Goal: Task Accomplishment & Management: Manage account settings

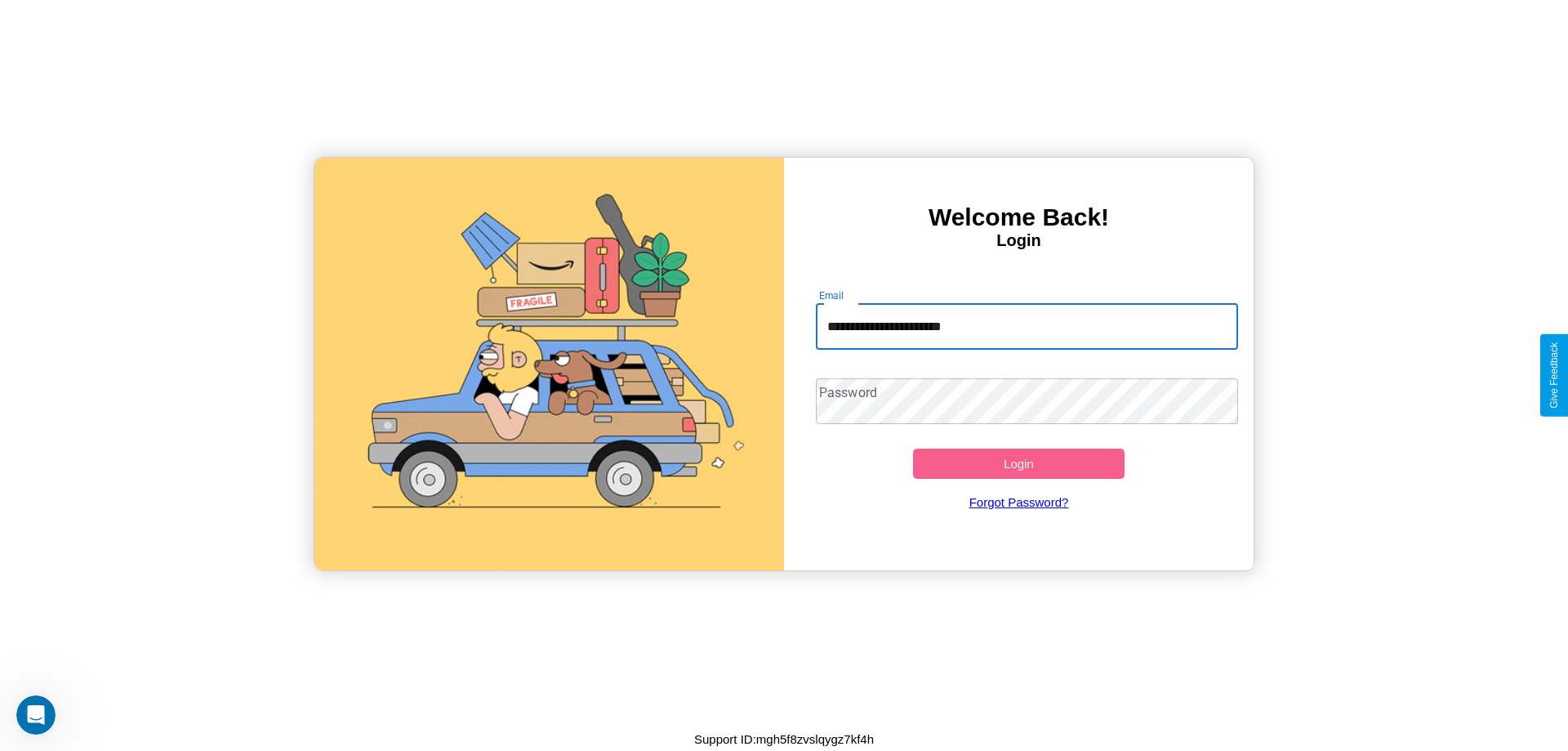
type input "**********"
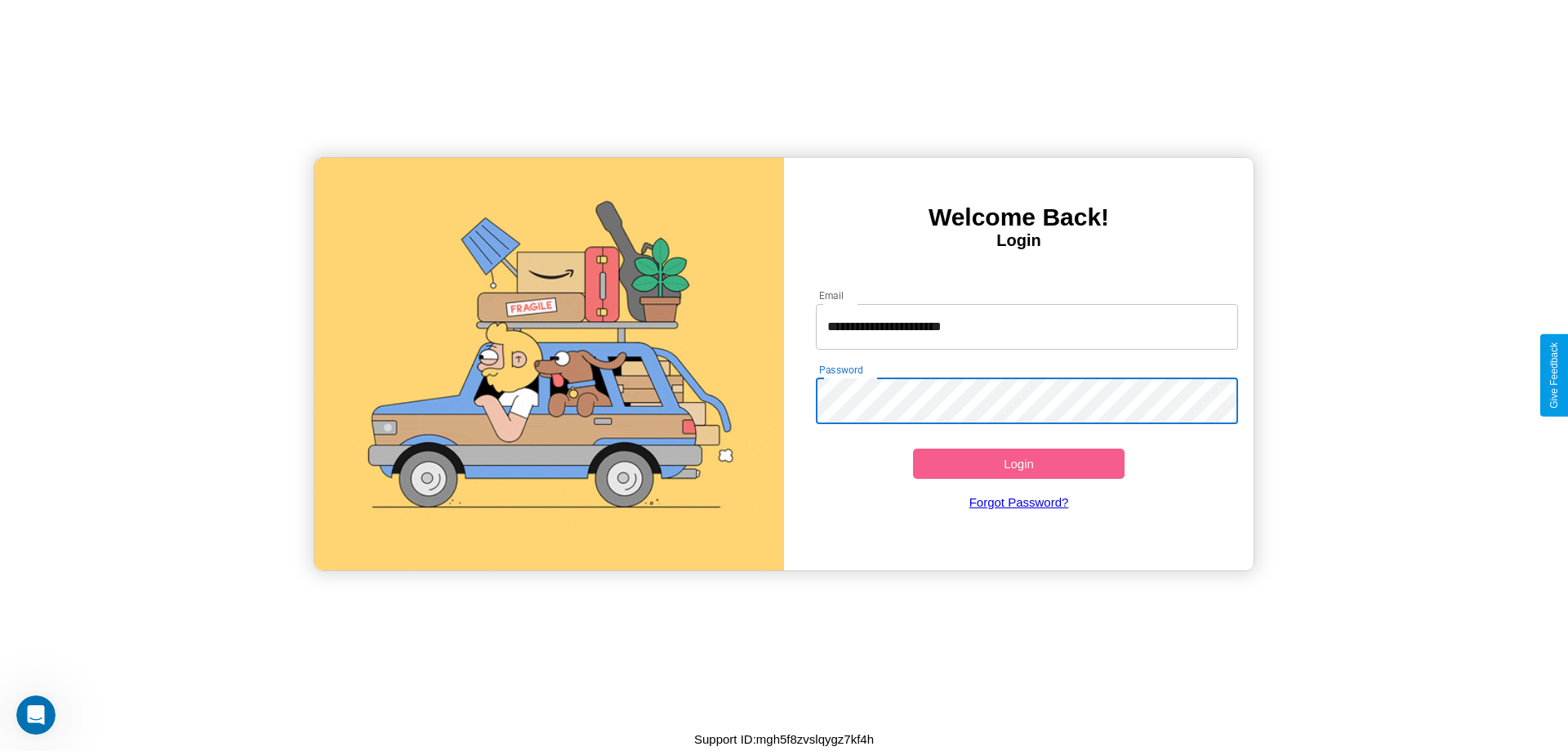
click at [1019, 463] on button "Login" at bounding box center [1019, 464] width 212 height 30
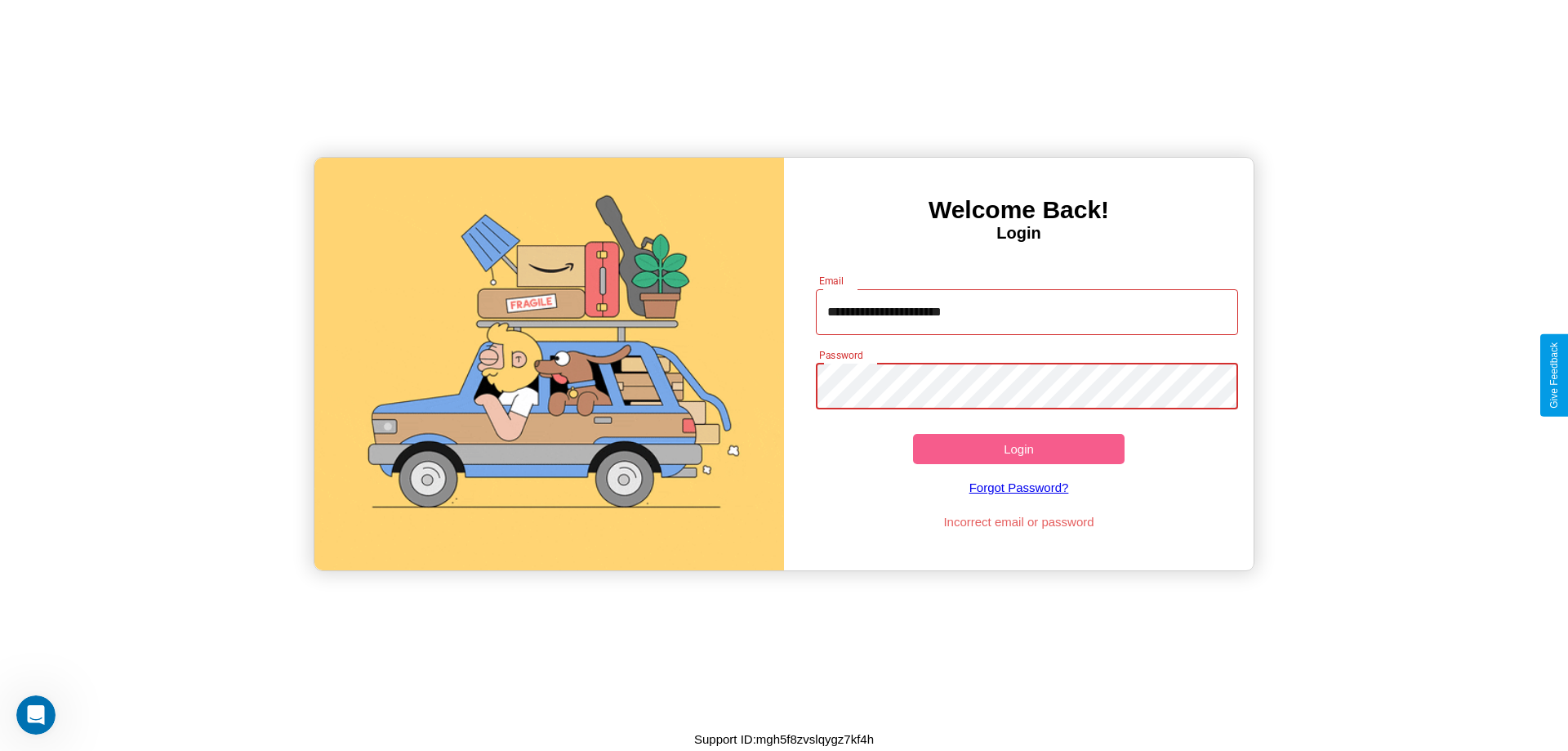
click at [1019, 449] on button "Login" at bounding box center [1019, 449] width 212 height 30
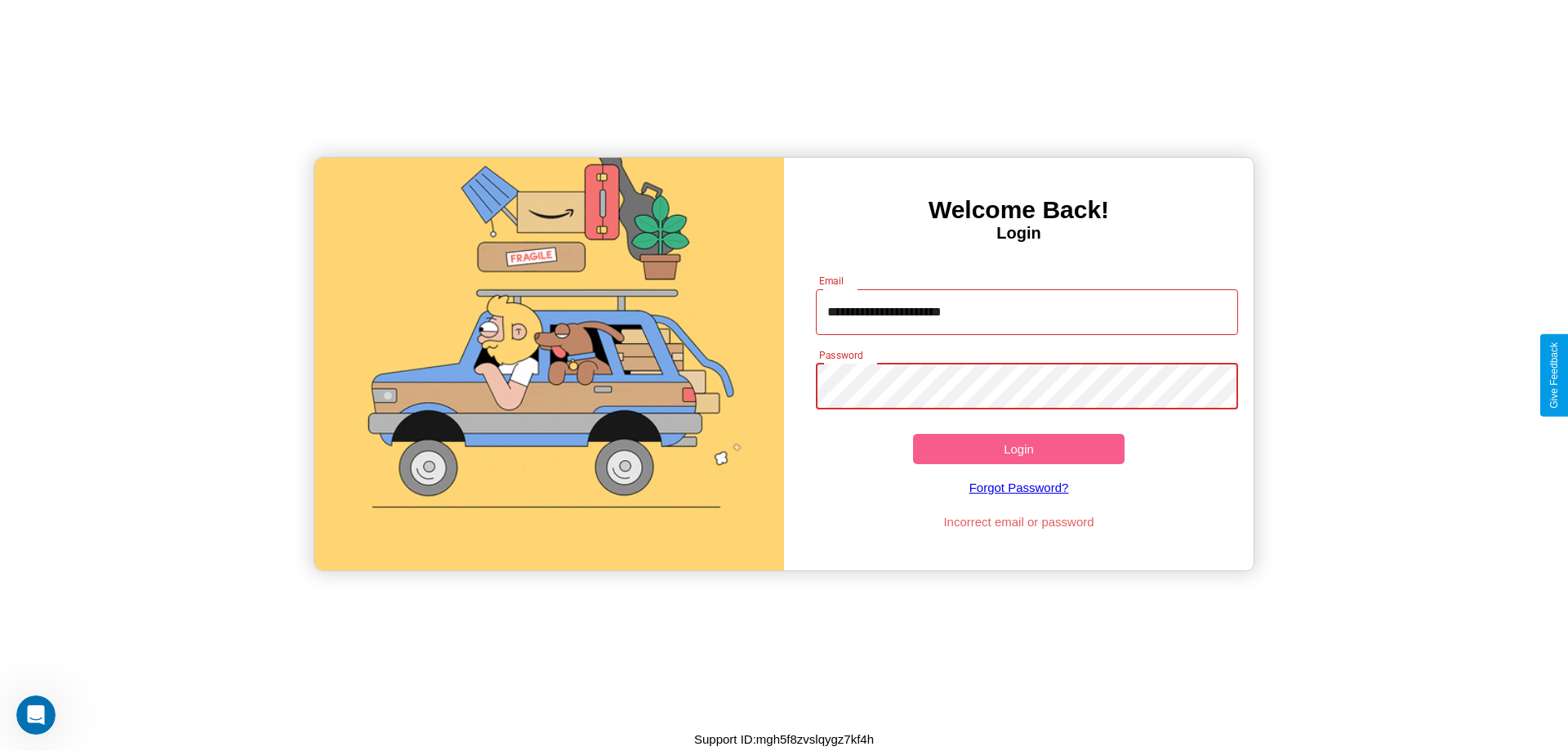
click at [1019, 449] on button "Login" at bounding box center [1019, 449] width 212 height 30
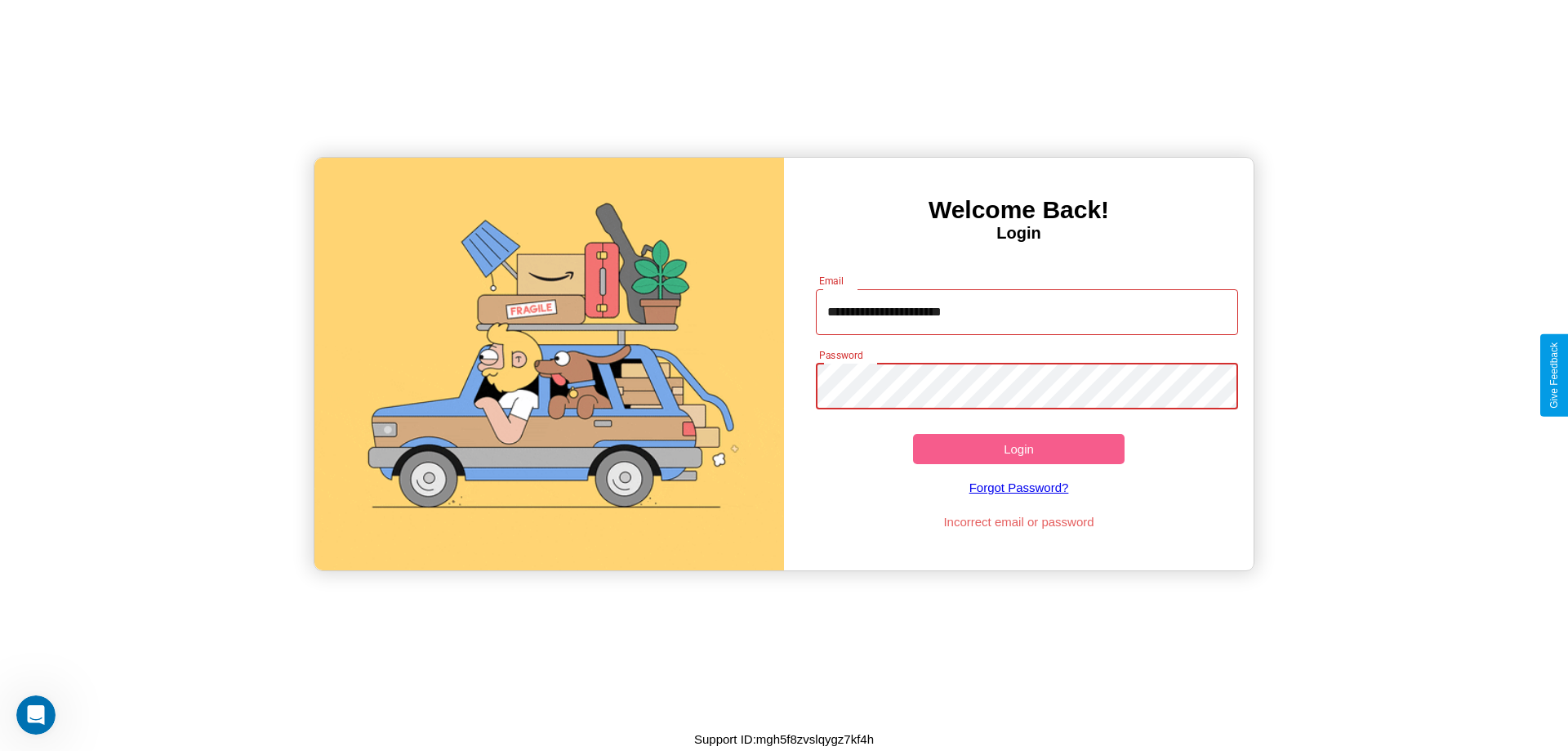
click at [1019, 449] on button "Login" at bounding box center [1019, 449] width 212 height 30
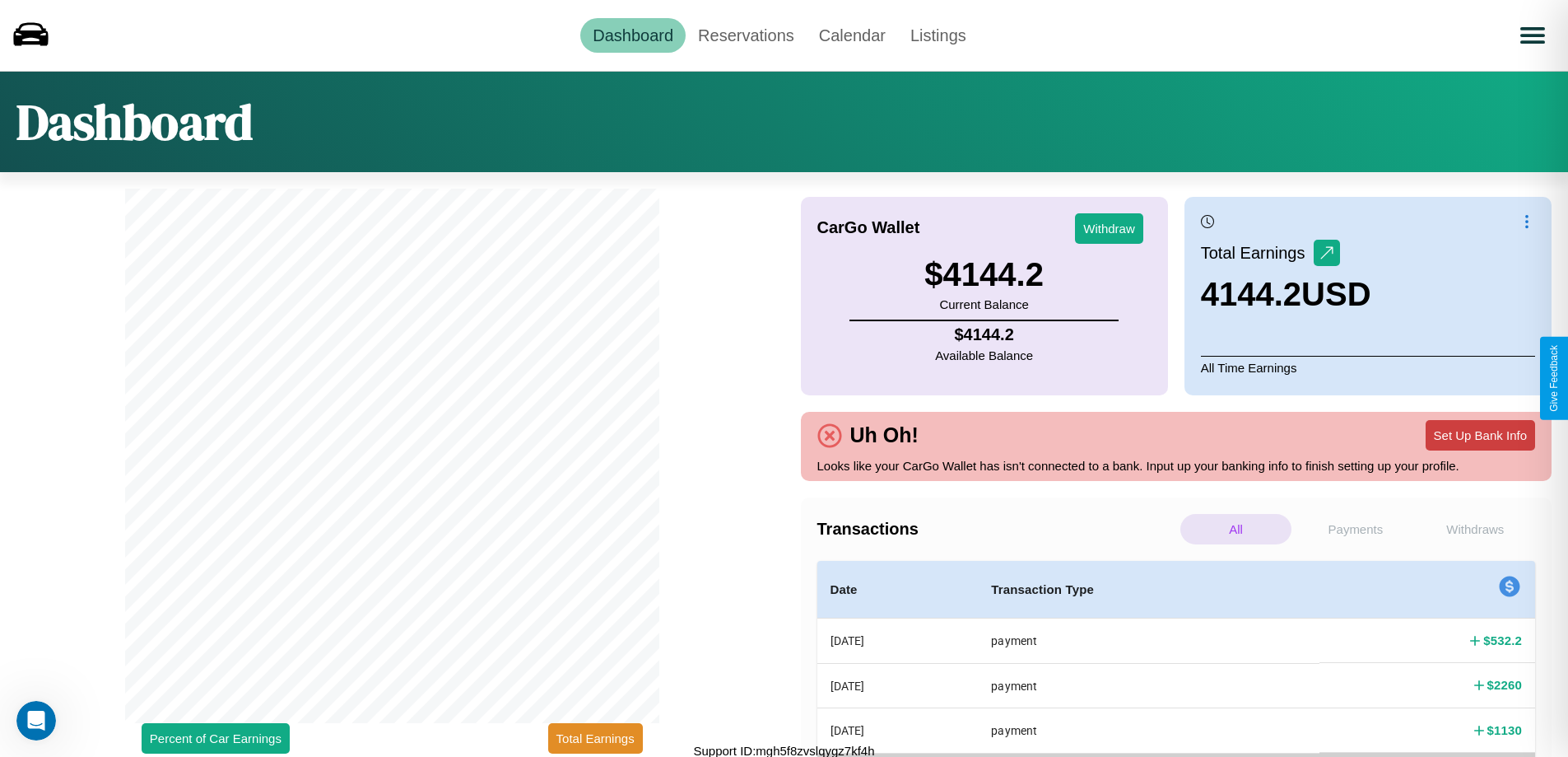
click at [1480, 434] on button "Set Up Bank Info" at bounding box center [1480, 435] width 109 height 30
